Goal: Task Accomplishment & Management: Use online tool/utility

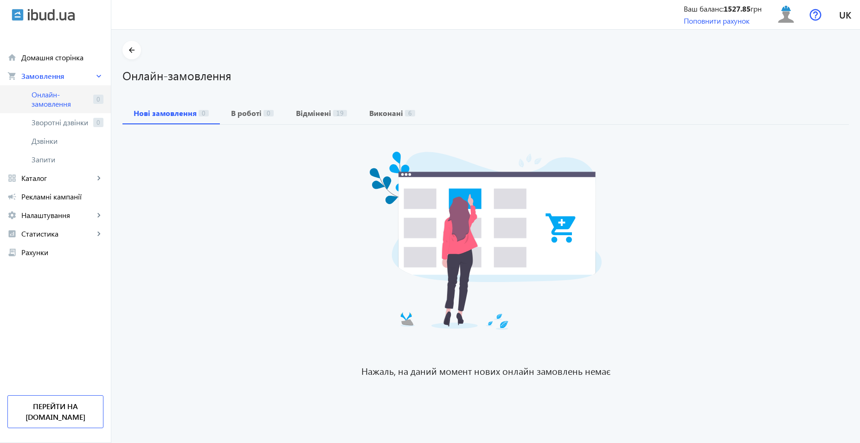
click at [61, 102] on span "Онлайн-замовлення" at bounding box center [61, 99] width 58 height 19
click at [83, 189] on link "campaign Рекламні кампанії" at bounding box center [55, 196] width 111 height 19
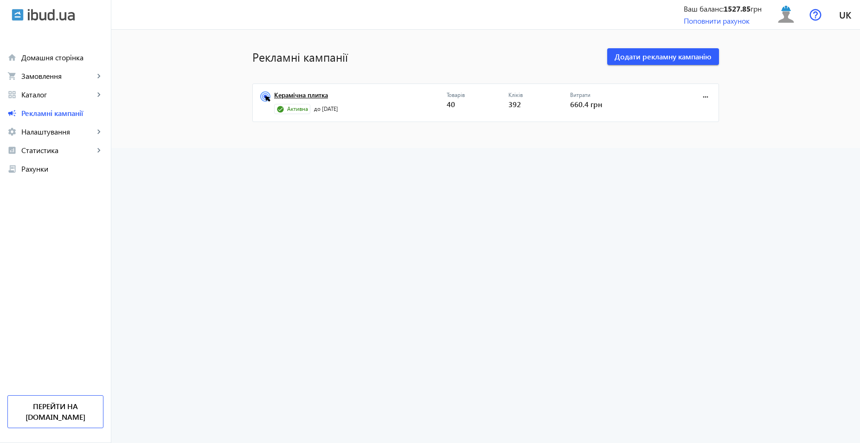
click at [280, 101] on link "Керамічна плитка" at bounding box center [360, 97] width 173 height 13
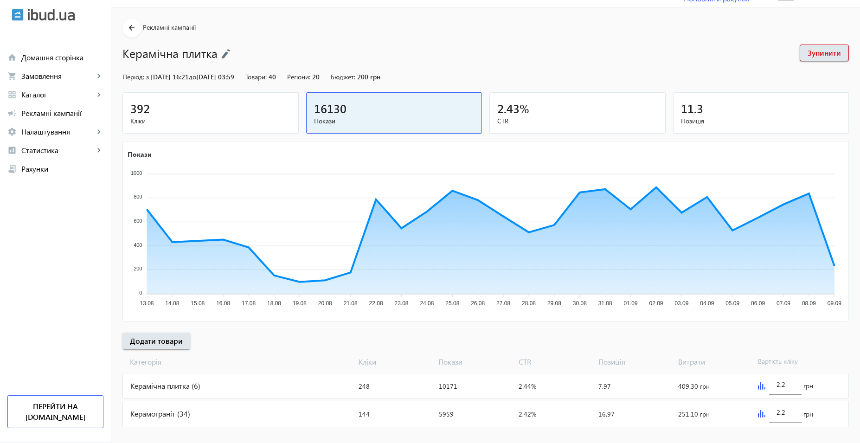
scroll to position [34, 0]
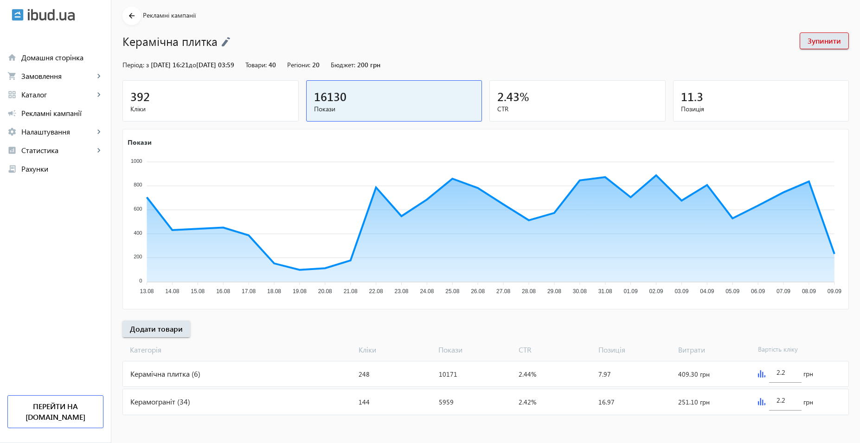
click at [229, 407] on div "Керамограніт (34)" at bounding box center [239, 401] width 232 height 25
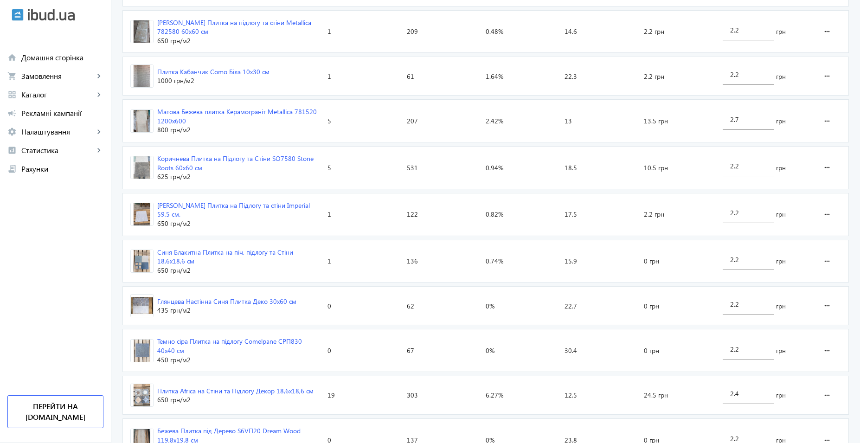
scroll to position [1333, 0]
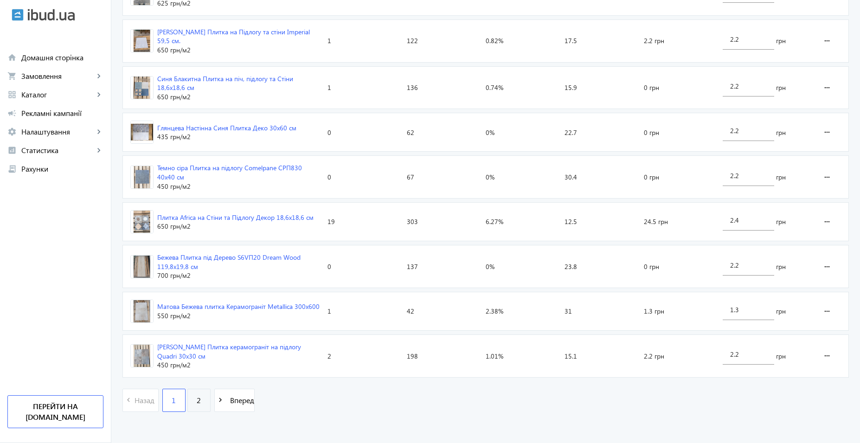
click at [187, 401] on link "2" at bounding box center [198, 400] width 23 height 23
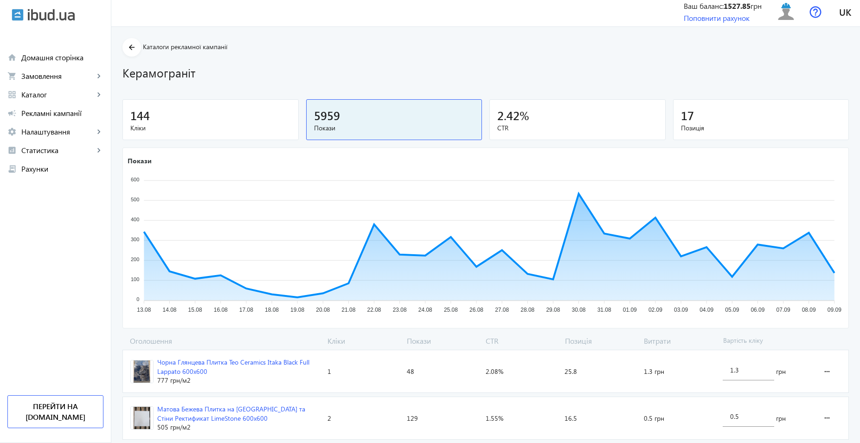
scroll to position [158, 0]
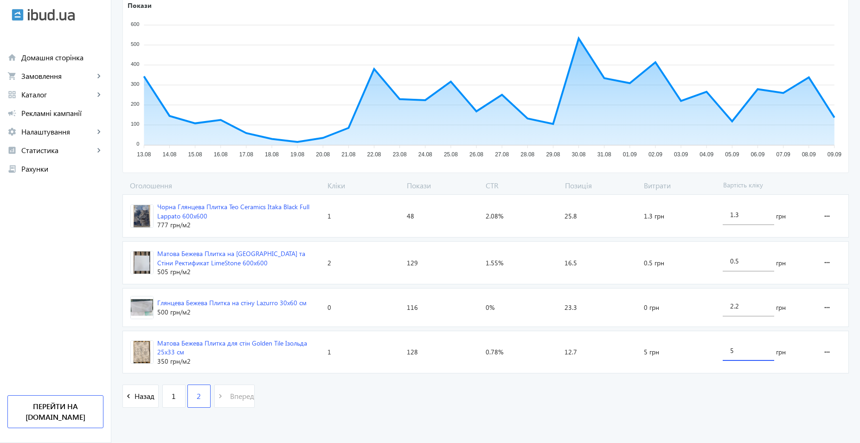
drag, startPoint x: 747, startPoint y: 352, endPoint x: 662, endPoint y: 352, distance: 85.3
click at [667, 350] on section "Матова Бежева Плитка для стін Golden Tile [PERSON_NAME] 25х33 см 350 грн /м2 Кл…" at bounding box center [485, 352] width 726 height 43
type input "3"
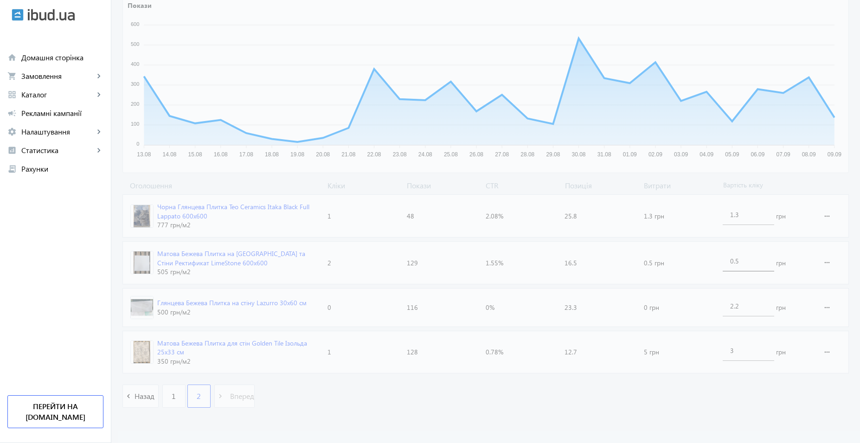
click at [750, 268] on loading-spinner "Оголошення Кліки Покази CTR Позиція Витрати Вартість кліку Чорна Глянцева Плитк…" at bounding box center [485, 298] width 726 height 237
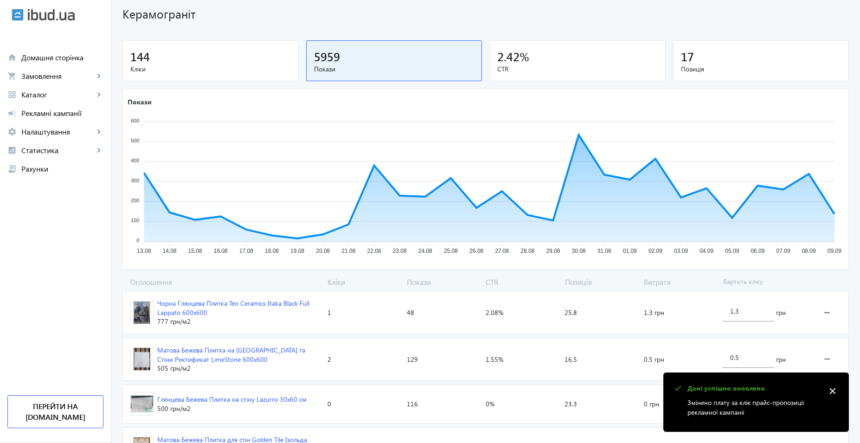
scroll to position [0, 0]
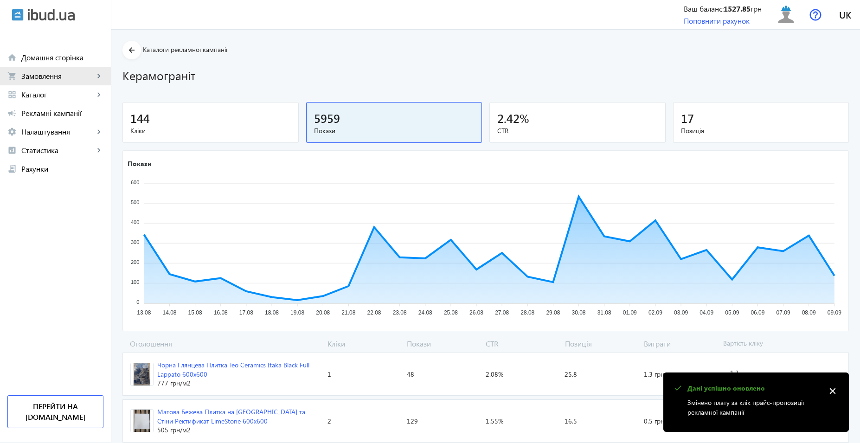
click at [66, 77] on span "Замовлення" at bounding box center [57, 75] width 73 height 9
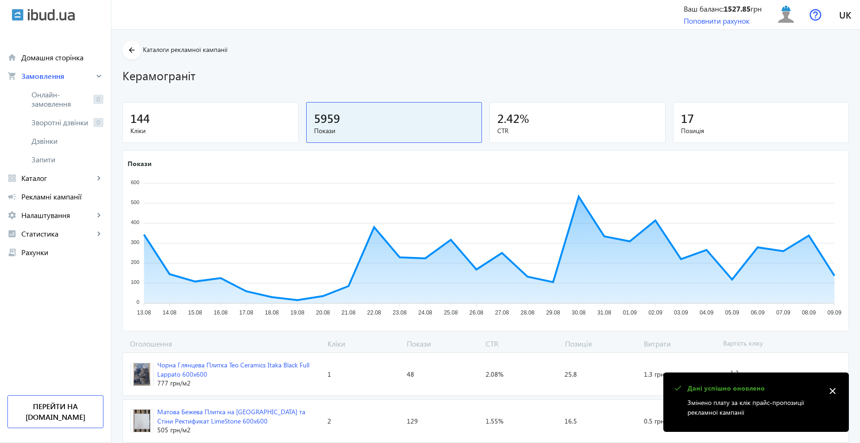
click at [81, 104] on span "Онлайн-замовлення" at bounding box center [61, 99] width 58 height 19
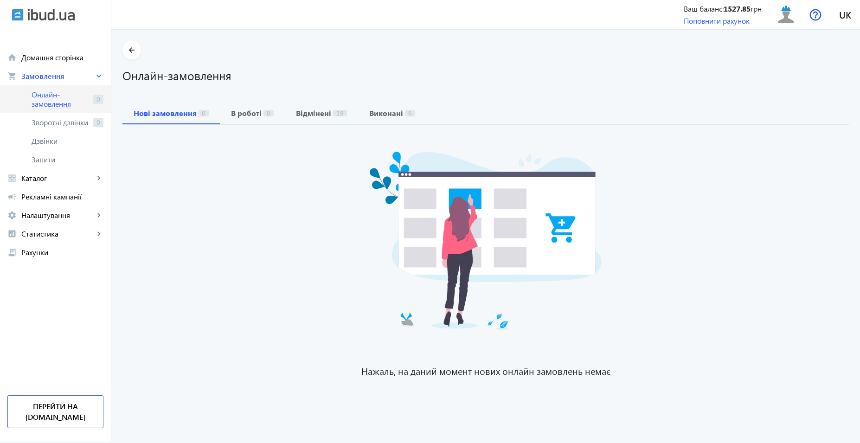
click at [66, 100] on span "Онлайн-замовлення" at bounding box center [61, 99] width 58 height 19
